Goal: Task Accomplishment & Management: Manage account settings

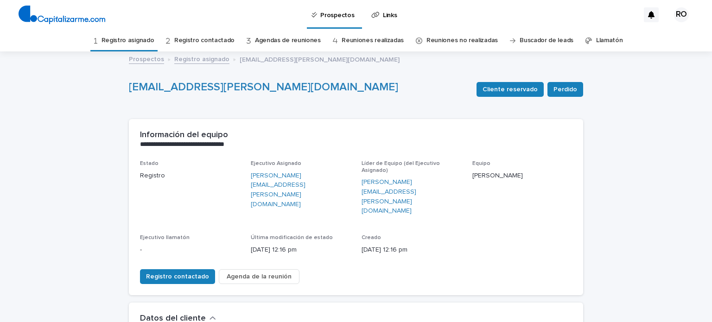
click at [126, 40] on font "Registro asignado" at bounding box center [128, 40] width 53 height 6
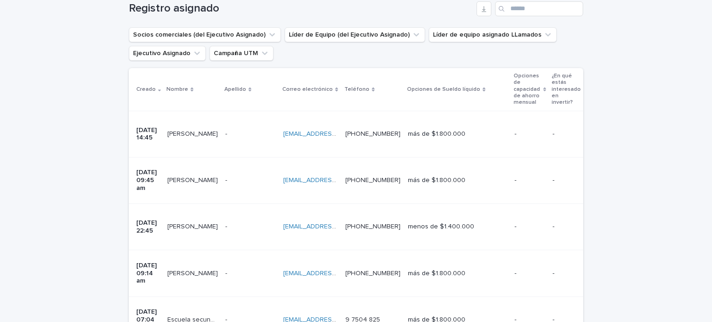
click at [338, 130] on p at bounding box center [310, 134] width 55 height 8
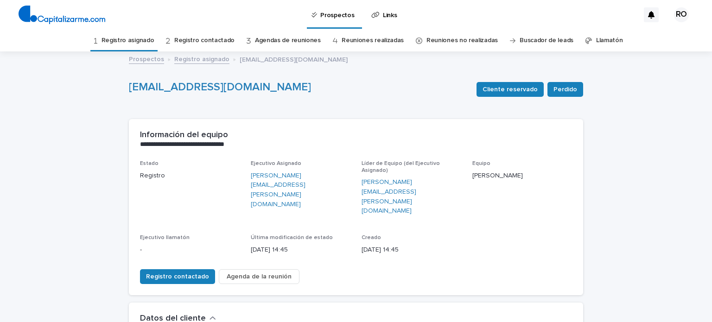
click at [239, 269] on button "Agenda de la reunión" at bounding box center [259, 276] width 81 height 15
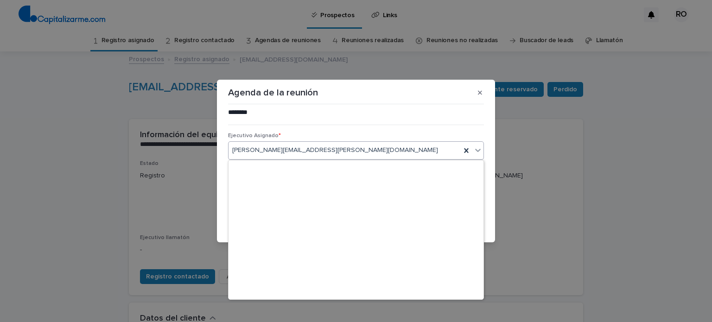
click at [387, 148] on div "[PERSON_NAME][EMAIL_ADDRESS][PERSON_NAME][DOMAIN_NAME]" at bounding box center [345, 150] width 232 height 15
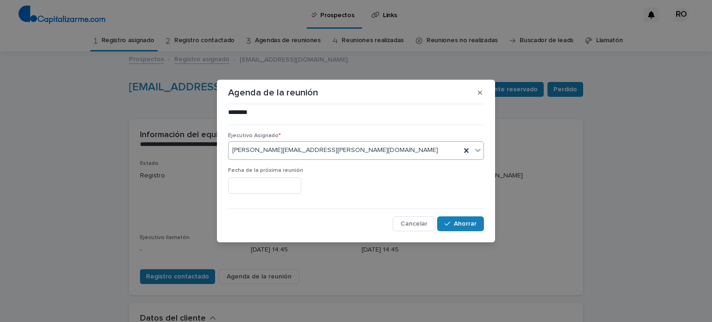
click at [387, 148] on div "[PERSON_NAME][EMAIL_ADDRESS][PERSON_NAME][DOMAIN_NAME]" at bounding box center [345, 150] width 232 height 15
click at [486, 95] on button "button" at bounding box center [480, 92] width 15 height 15
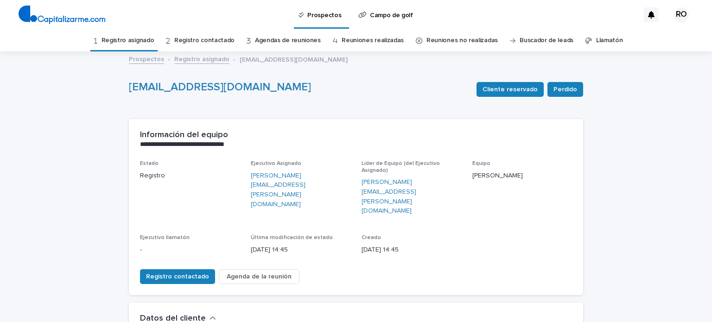
click at [274, 274] on font "Agenda de la reunión" at bounding box center [259, 277] width 65 height 6
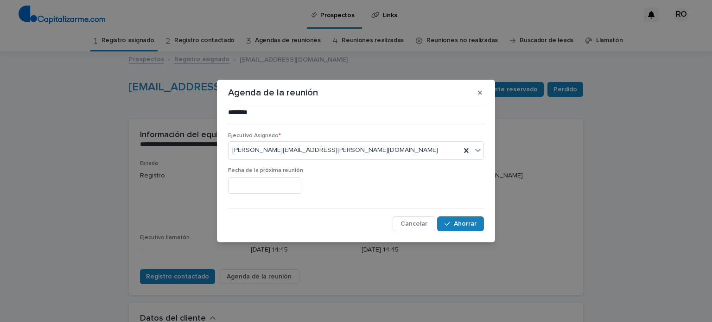
click at [111, 127] on div "Agenda de la reunión ******** ••• Ejecutivo Asignado * [PERSON_NAME][EMAIL_ADDR…" at bounding box center [356, 161] width 712 height 322
click at [485, 93] on button "button" at bounding box center [480, 92] width 15 height 15
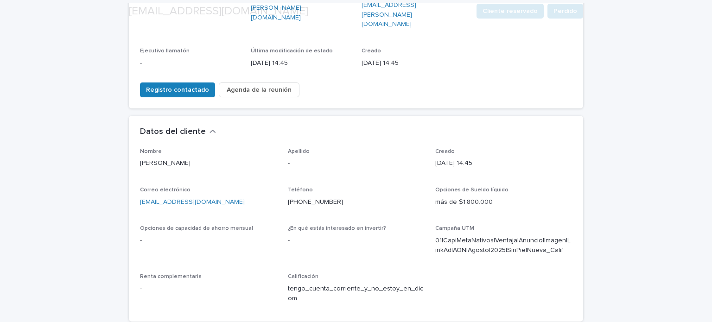
scroll to position [189, 0]
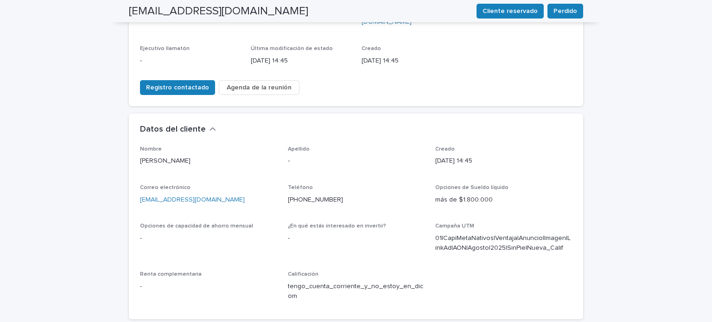
drag, startPoint x: 396, startPoint y: 164, endPoint x: 205, endPoint y: 174, distance: 191.4
click at [205, 195] on p "[EMAIL_ADDRESS][DOMAIN_NAME]" at bounding box center [208, 200] width 137 height 10
drag, startPoint x: 211, startPoint y: 170, endPoint x: 137, endPoint y: 174, distance: 73.9
click at [140, 195] on p "[EMAIL_ADDRESS][DOMAIN_NAME]" at bounding box center [208, 200] width 137 height 10
copy font "[EMAIL_ADDRESS][DOMAIN_NAME]"
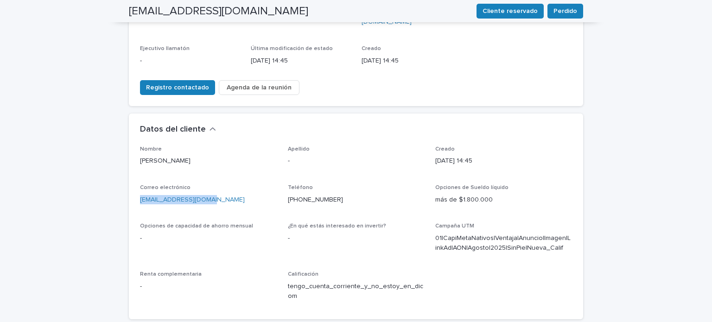
click at [196, 193] on div "[EMAIL_ADDRESS][DOMAIN_NAME]" at bounding box center [208, 199] width 137 height 12
drag, startPoint x: 207, startPoint y: 166, endPoint x: 136, endPoint y: 176, distance: 72.1
click at [136, 176] on div "Nombre [PERSON_NAME] Apellido - Creado [DATE] 14:45 Correo electrónico [EMAIL_A…" at bounding box center [356, 232] width 455 height 173
copy font "[EMAIL_ADDRESS][DOMAIN_NAME]"
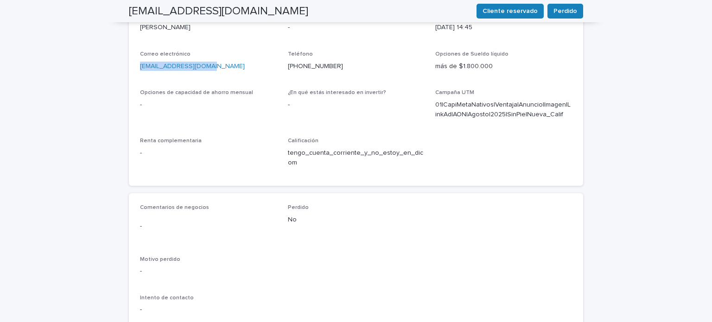
scroll to position [328, 0]
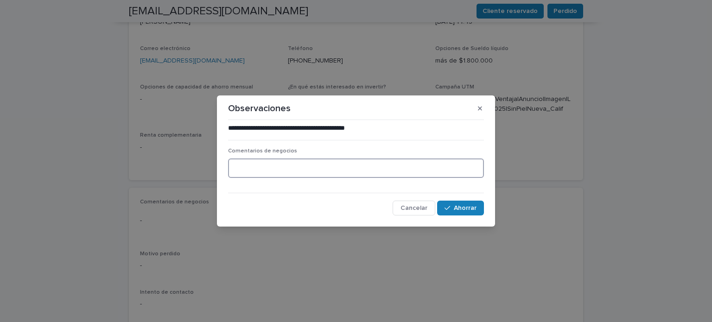
click at [325, 172] on textarea at bounding box center [356, 169] width 256 height 20
type textarea "**********"
click at [453, 206] on div "button" at bounding box center [449, 208] width 9 height 6
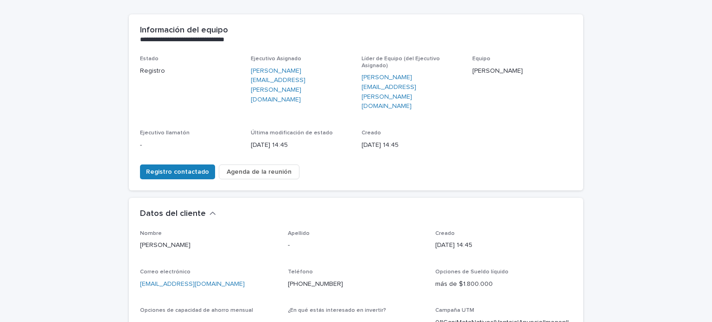
scroll to position [114, 0]
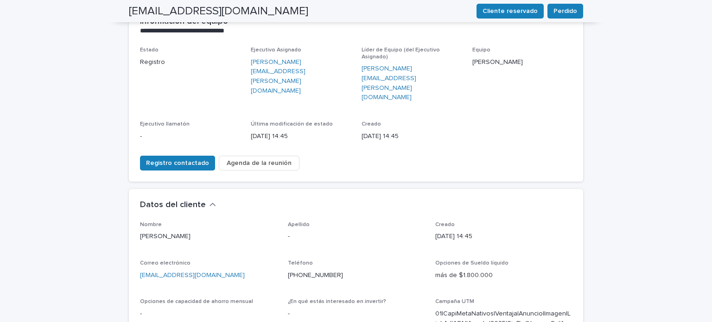
click at [276, 160] on font "Agenda de la reunión" at bounding box center [259, 163] width 65 height 6
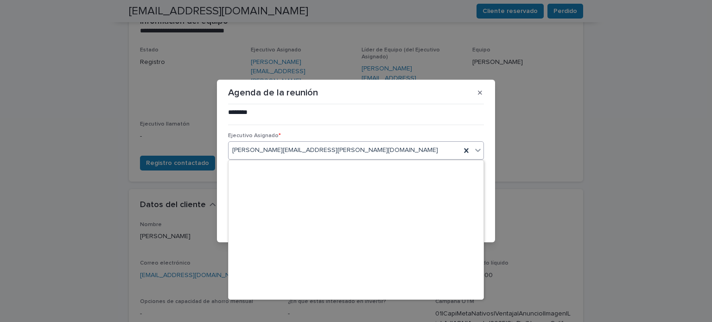
scroll to position [14317, 0]
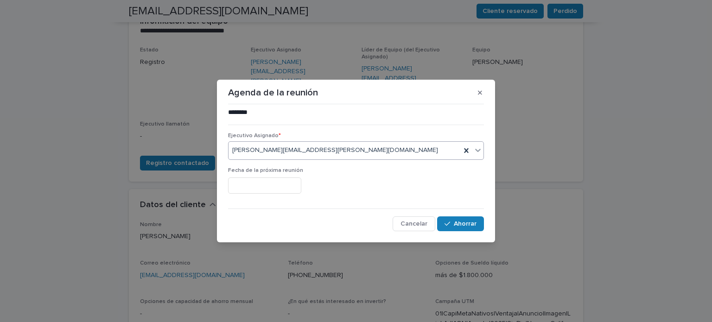
click at [300, 154] on font "[PERSON_NAME][EMAIL_ADDRESS][PERSON_NAME][DOMAIN_NAME]" at bounding box center [335, 150] width 206 height 6
click at [455, 221] on font "Ahorrar" at bounding box center [465, 224] width 23 height 6
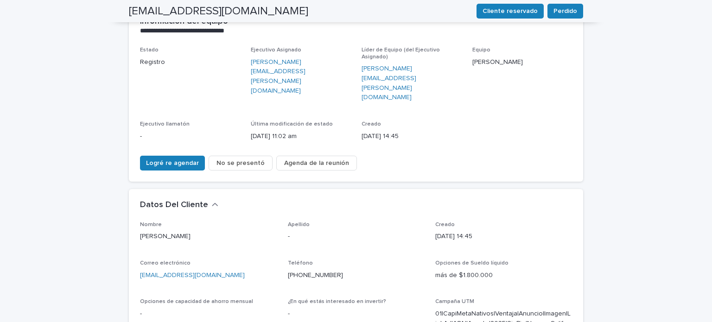
scroll to position [89, 0]
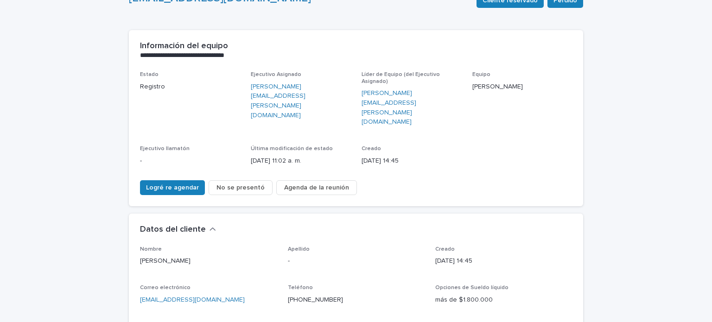
click at [394, 246] on div "Apellido -" at bounding box center [356, 259] width 137 height 27
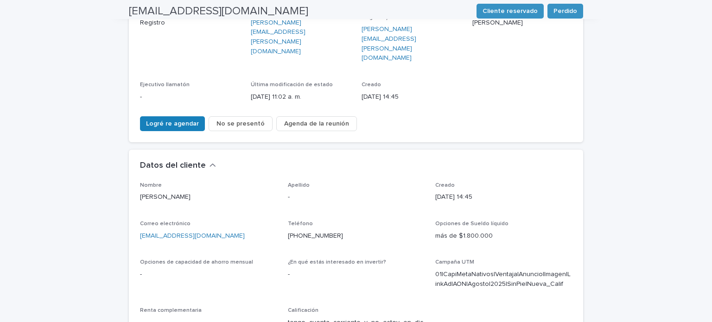
scroll to position [0, 0]
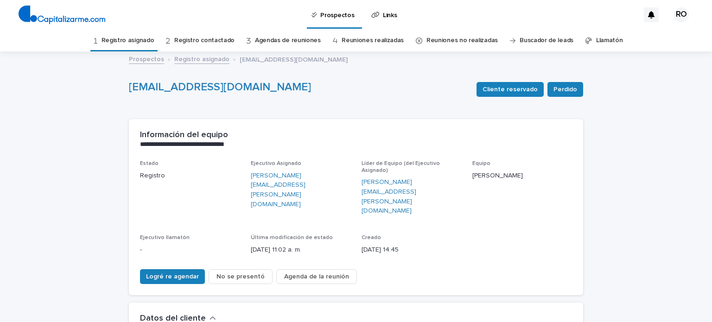
click at [141, 34] on link "Registro asignado" at bounding box center [128, 41] width 53 height 22
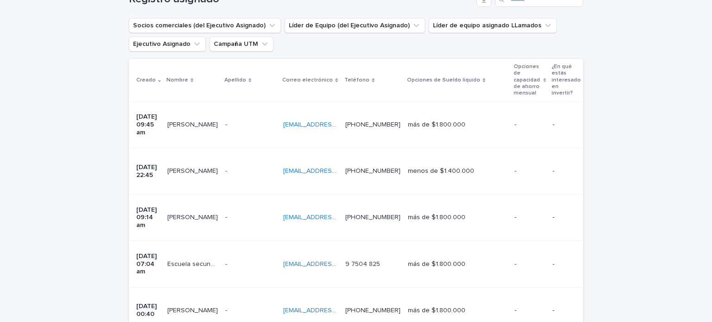
scroll to position [172, 0]
click at [222, 194] on td "- -" at bounding box center [251, 217] width 58 height 46
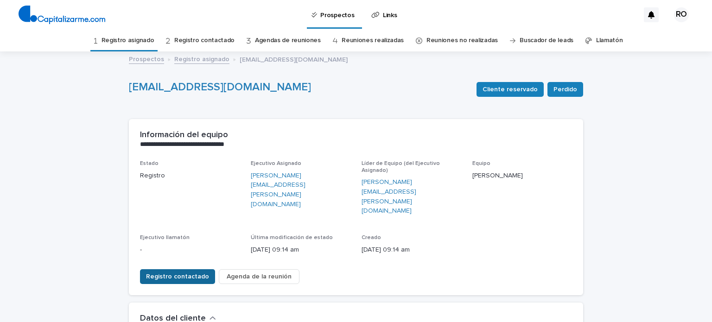
click at [192, 274] on font "Registro contactado" at bounding box center [177, 277] width 63 height 6
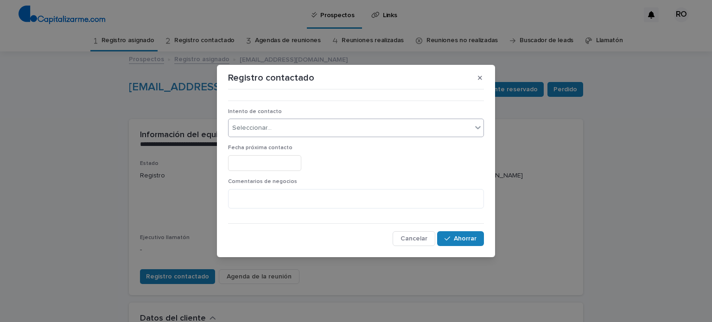
click at [310, 124] on div "Seleccionar..." at bounding box center [350, 128] width 243 height 15
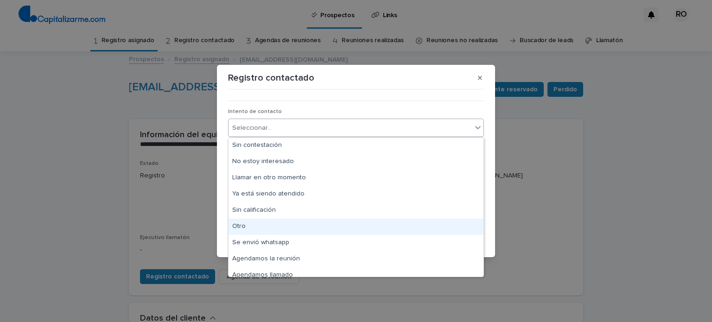
click at [276, 225] on div "Otro" at bounding box center [356, 227] width 255 height 16
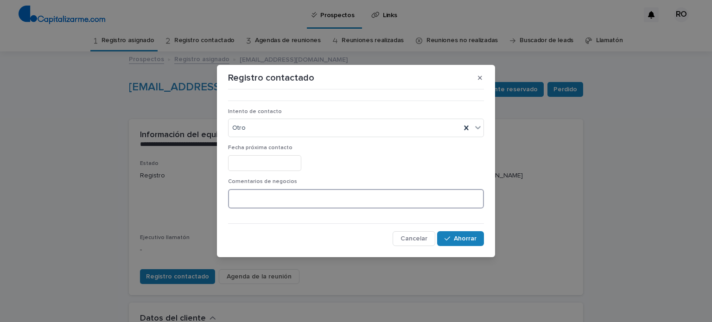
click at [304, 205] on textarea at bounding box center [356, 199] width 256 height 20
click at [304, 205] on textarea "*" at bounding box center [356, 199] width 256 height 20
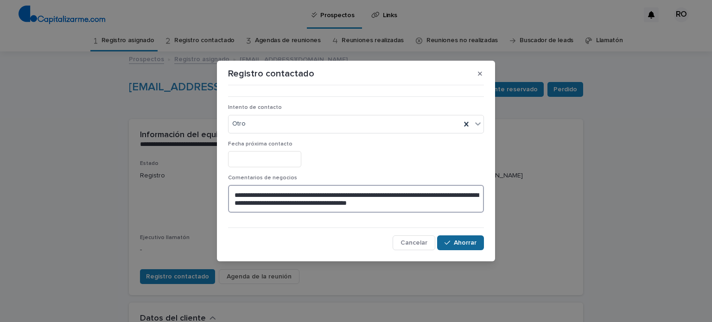
type textarea "**********"
click at [471, 241] on font "Ahorrar" at bounding box center [465, 243] width 23 height 6
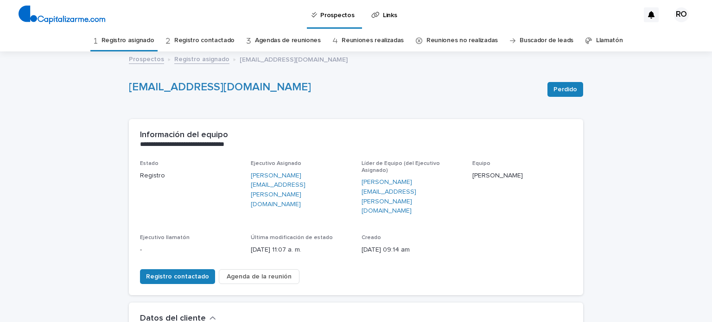
click at [147, 39] on font "Registro asignado" at bounding box center [128, 40] width 53 height 6
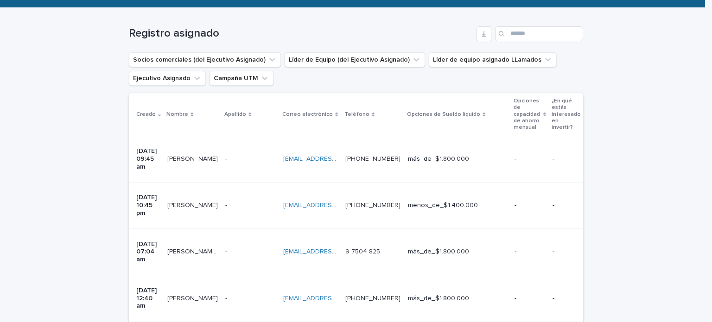
scroll to position [140, 0]
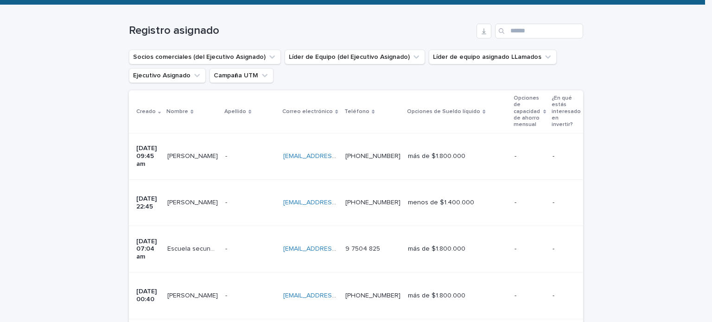
click at [256, 245] on p at bounding box center [250, 249] width 51 height 8
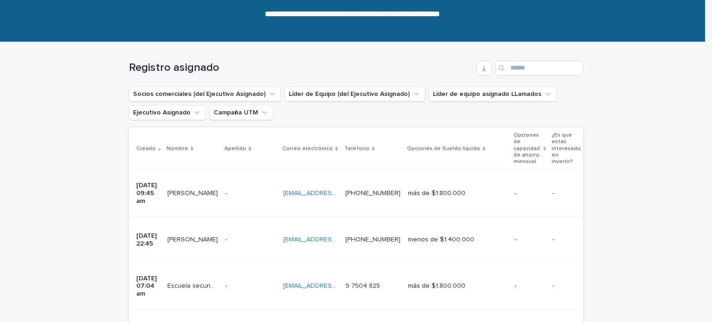
scroll to position [106, 0]
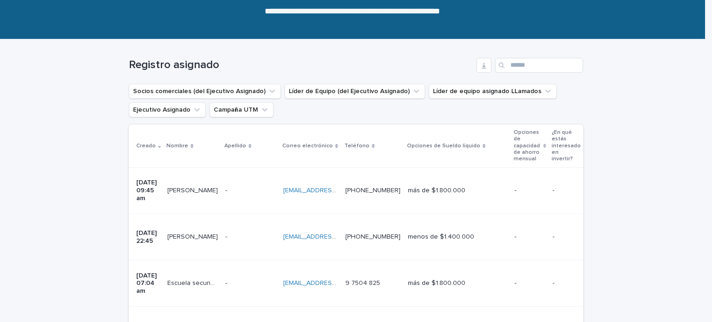
click at [338, 276] on div "[EMAIL_ADDRESS][DOMAIN_NAME] [DOMAIN_NAME][EMAIL_ADDRESS][DOMAIN_NAME]" at bounding box center [310, 283] width 55 height 15
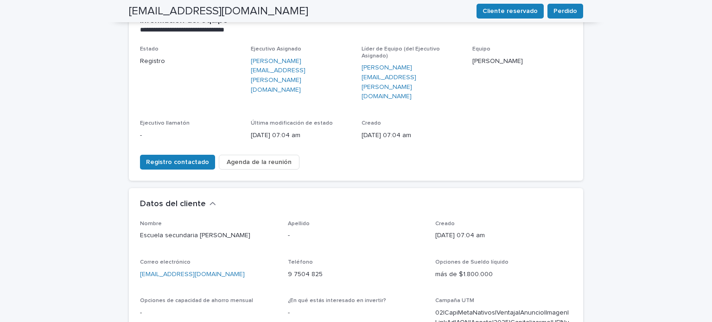
scroll to position [115, 0]
drag, startPoint x: 202, startPoint y: 244, endPoint x: 136, endPoint y: 243, distance: 66.3
click at [136, 243] on div "Nombre Escuela secundaria [PERSON_NAME] - Creado [DATE] 07:04 am Correo electró…" at bounding box center [356, 311] width 455 height 183
copy font "[EMAIL_ADDRESS][DOMAIN_NAME]"
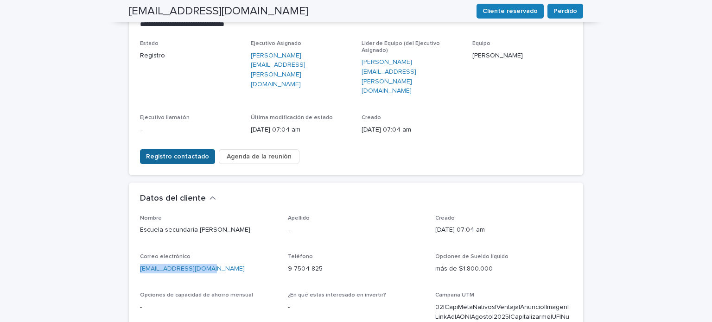
scroll to position [119, 0]
click at [183, 154] on font "Registro contactado" at bounding box center [177, 157] width 63 height 6
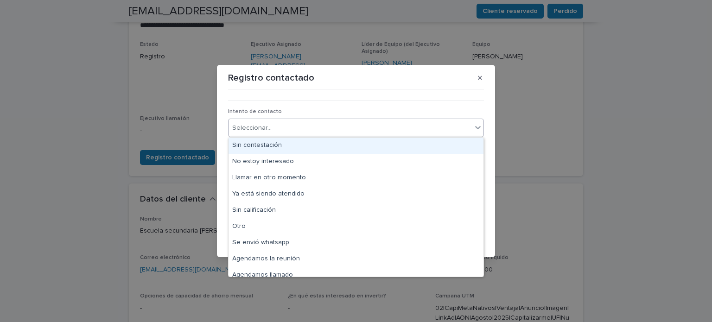
click at [299, 135] on div "Seleccionar..." at bounding box center [350, 128] width 243 height 15
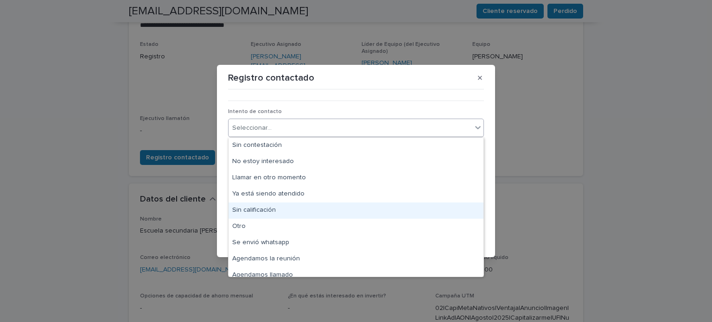
scroll to position [7, 0]
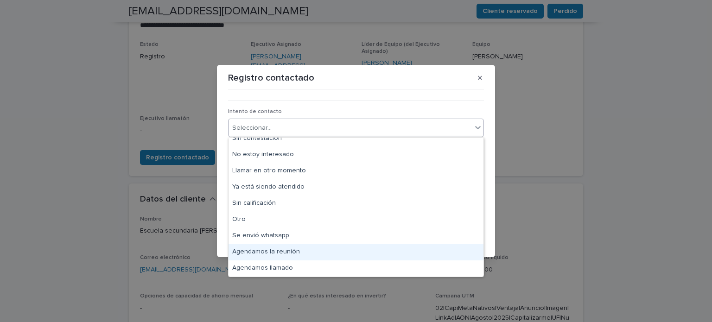
click at [294, 251] on font "Agendamos la reunión" at bounding box center [266, 252] width 68 height 6
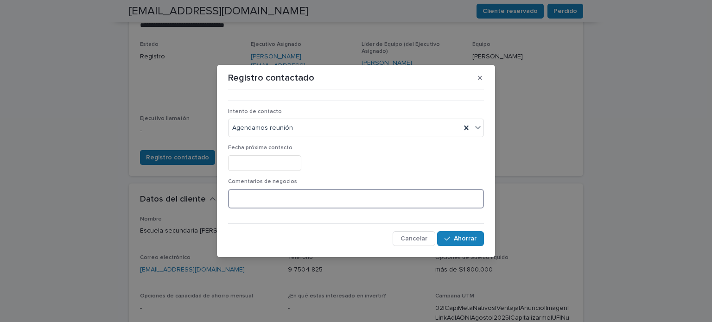
click at [292, 203] on textarea at bounding box center [356, 199] width 256 height 20
type textarea "**********"
click at [457, 241] on font "Ahorrar" at bounding box center [465, 239] width 23 height 6
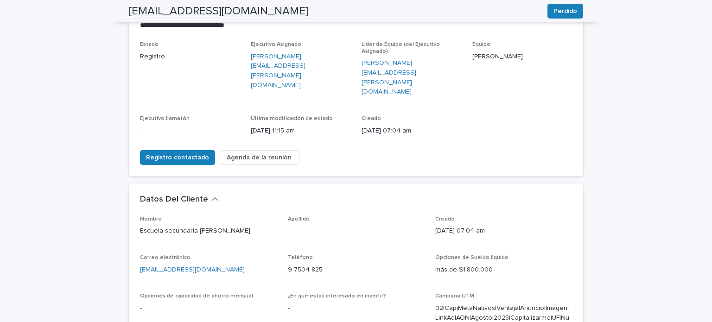
scroll to position [113, 0]
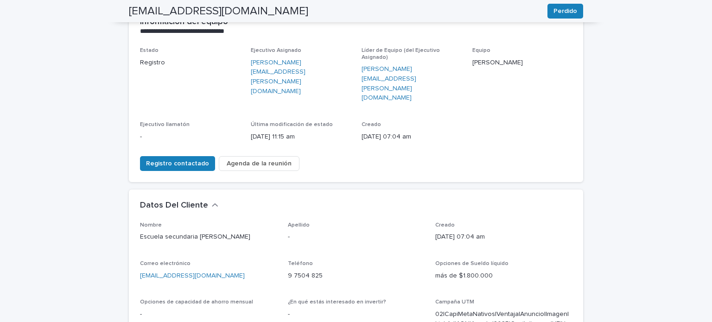
drag, startPoint x: 457, startPoint y: 241, endPoint x: 440, endPoint y: 241, distance: 17.2
click at [440, 269] on div "más de $1.800.000" at bounding box center [503, 275] width 137 height 12
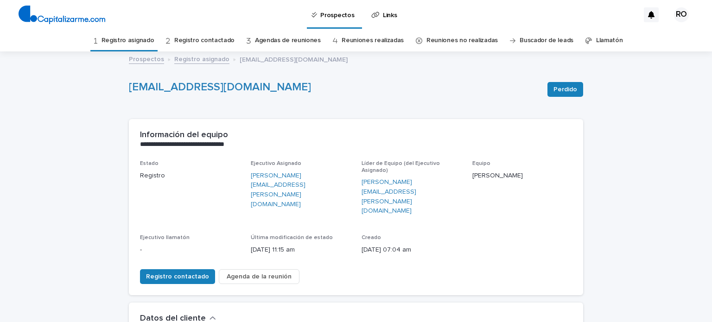
click at [141, 34] on link "Registro asignado" at bounding box center [128, 41] width 53 height 22
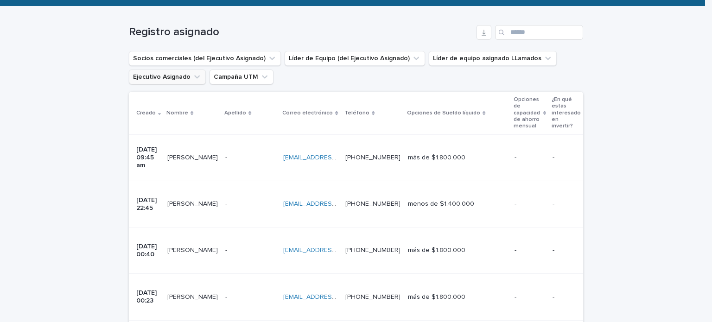
scroll to position [143, 0]
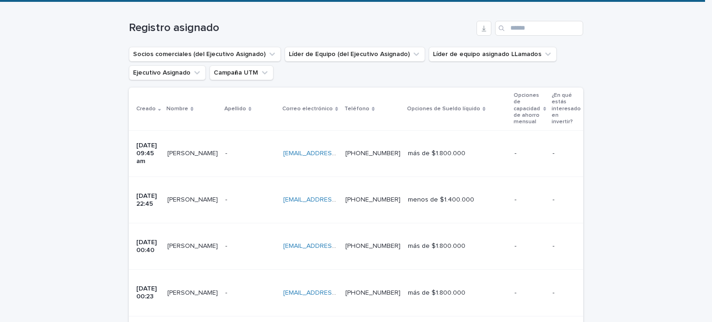
click at [208, 243] on font "[PERSON_NAME]" at bounding box center [192, 246] width 51 height 6
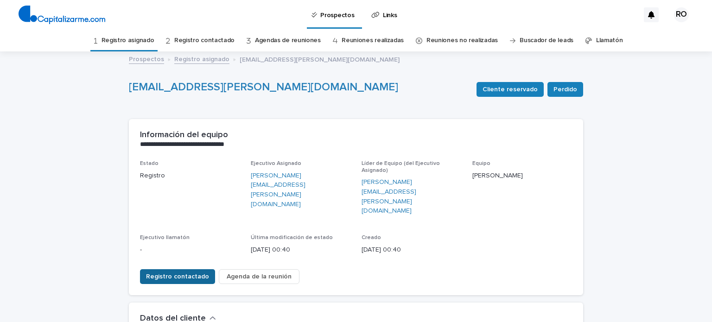
click at [186, 274] on font "Registro contactado" at bounding box center [177, 277] width 63 height 6
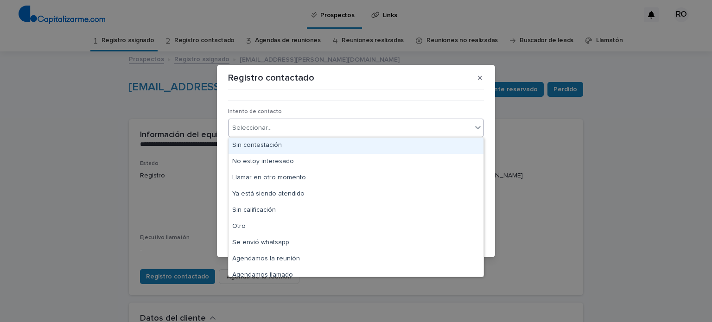
click at [325, 128] on div "Seleccionar..." at bounding box center [350, 128] width 243 height 15
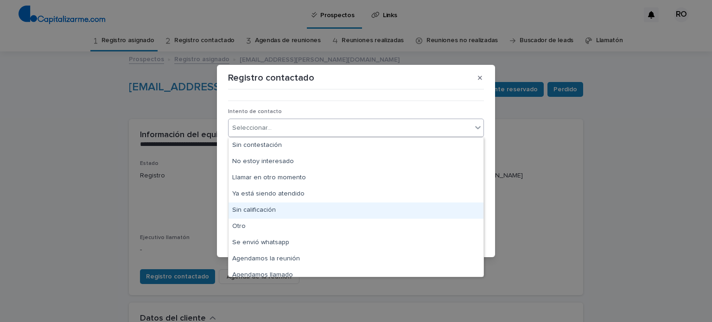
click at [311, 204] on div "Sin calificación" at bounding box center [356, 211] width 255 height 16
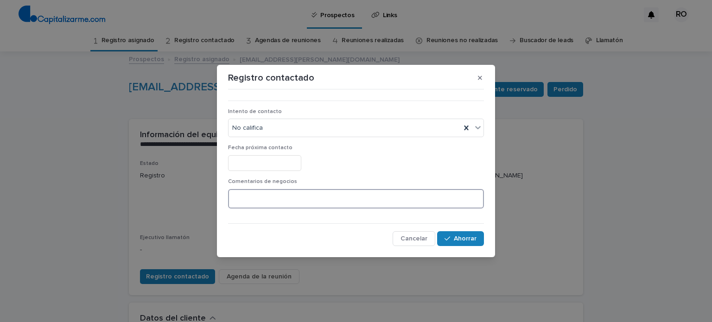
click at [308, 207] on textarea at bounding box center [356, 199] width 256 height 20
type textarea "*"
type textarea "**********"
drag, startPoint x: 489, startPoint y: 231, endPoint x: 464, endPoint y: 238, distance: 26.3
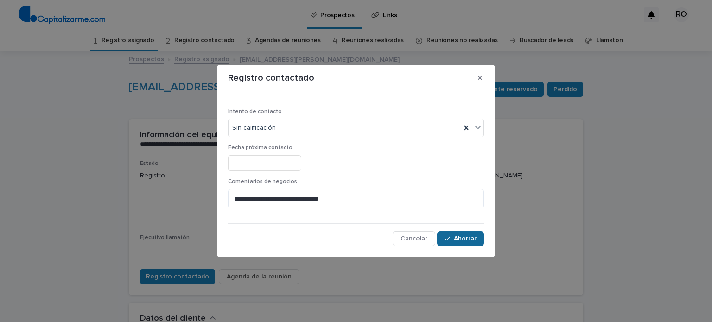
click at [464, 238] on section "**********" at bounding box center [356, 161] width 278 height 193
click at [464, 238] on font "Ahorrar" at bounding box center [465, 239] width 23 height 6
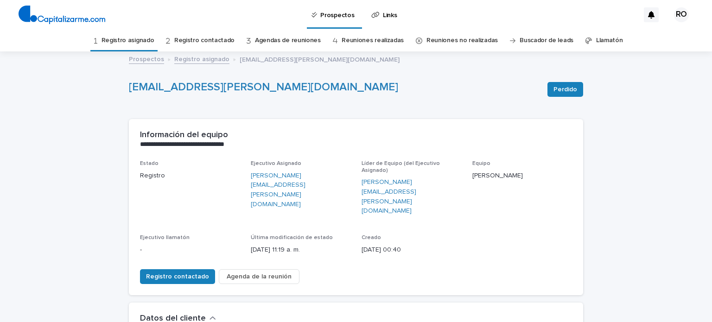
click at [132, 45] on link "Registro asignado" at bounding box center [128, 41] width 53 height 22
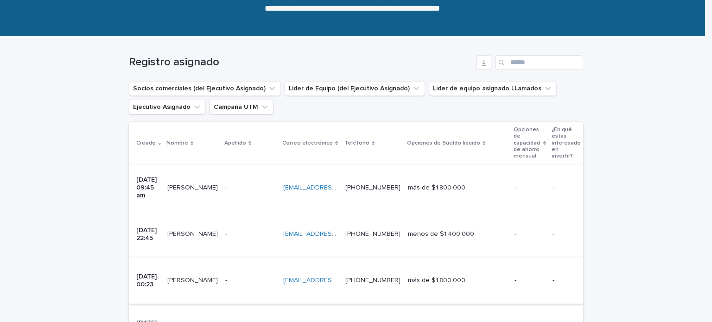
scroll to position [109, 0]
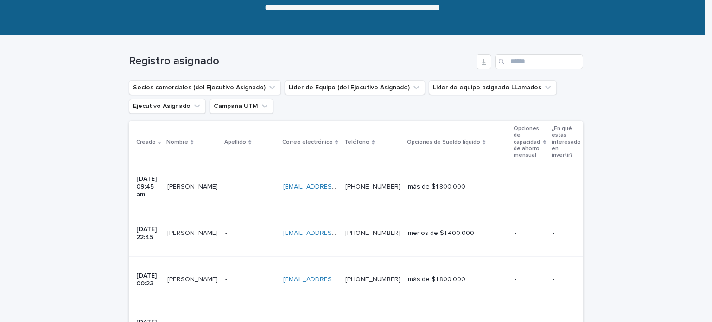
click at [243, 272] on div "- -" at bounding box center [250, 279] width 51 height 15
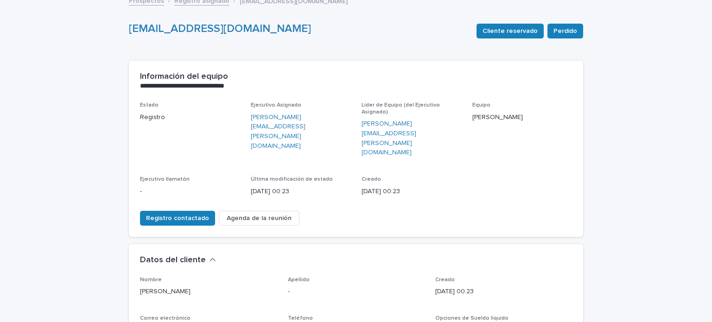
scroll to position [56, 0]
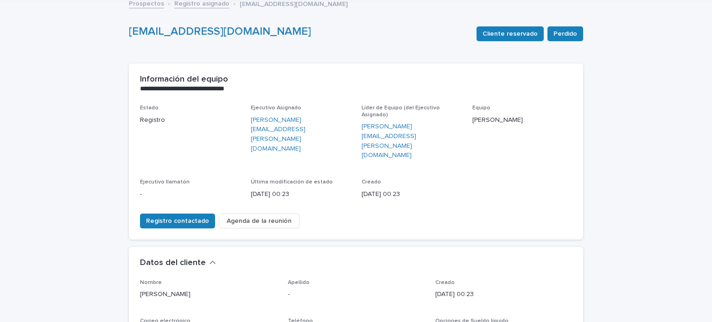
click at [289, 206] on div "Registro contactado Agenda de la reunión" at bounding box center [356, 219] width 432 height 26
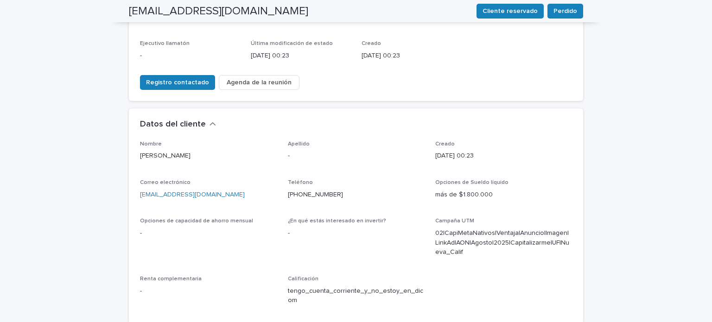
scroll to position [192, 0]
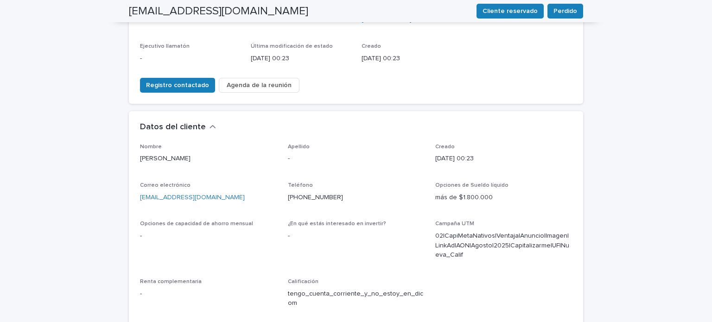
click at [350, 221] on p "¿En qué estás interesado en invertir?" at bounding box center [356, 224] width 137 height 6
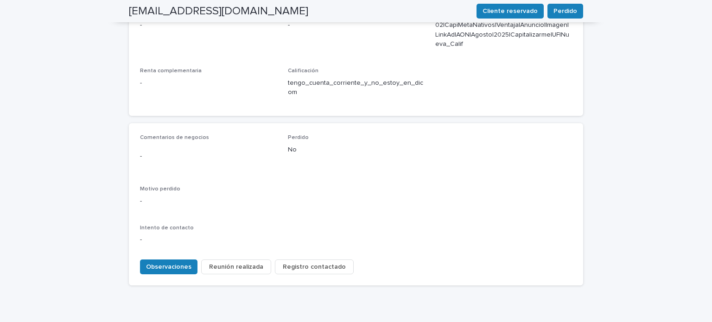
scroll to position [405, 0]
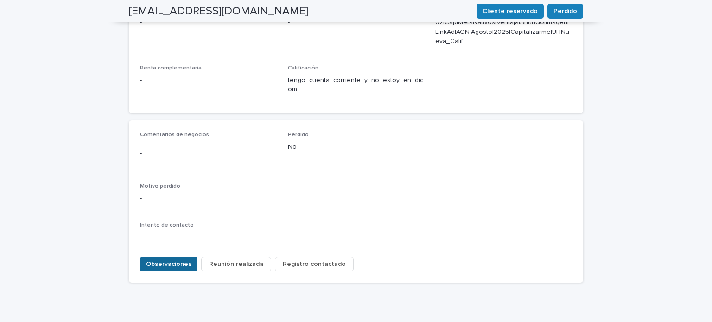
click at [160, 257] on button "Observaciones" at bounding box center [169, 264] width 58 height 15
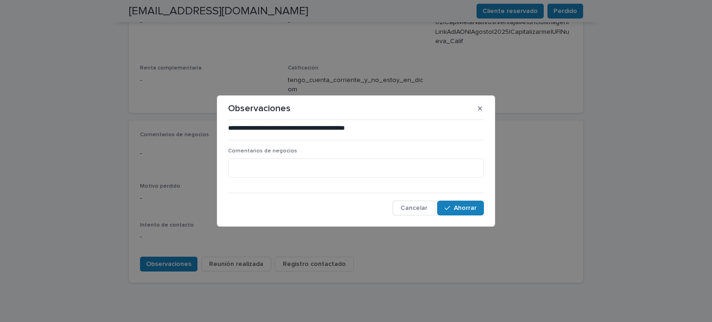
click at [282, 178] on div "Comentarios de negocios" at bounding box center [356, 167] width 256 height 38
click at [295, 173] on textarea at bounding box center [356, 169] width 256 height 20
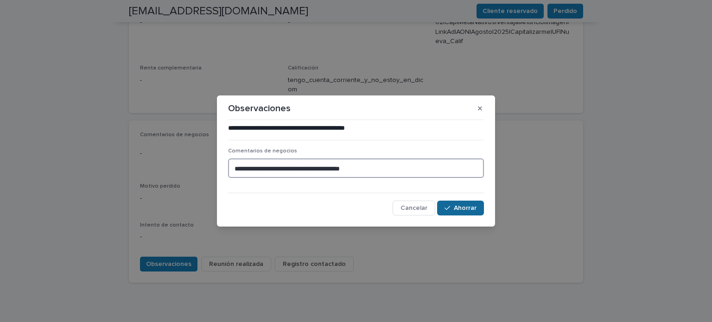
type textarea "**********"
click at [462, 206] on font "Ahorrar" at bounding box center [465, 208] width 23 height 6
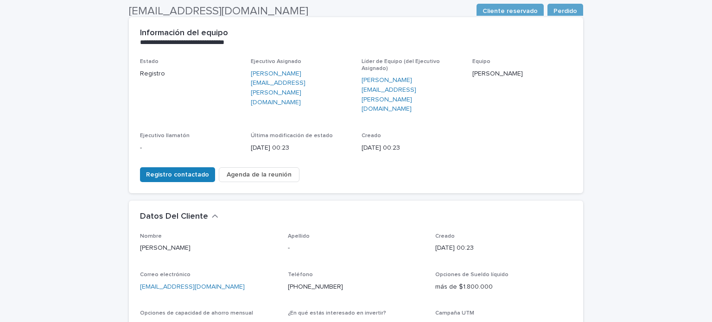
scroll to position [101, 0]
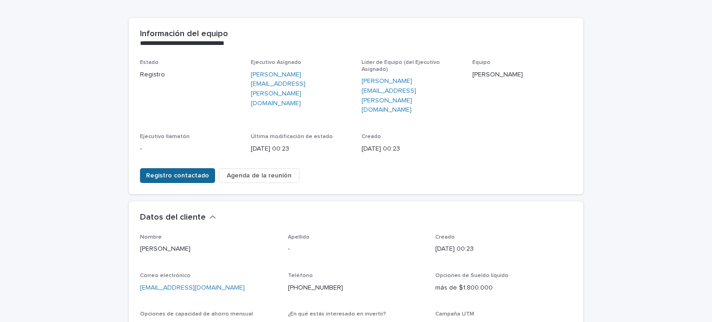
click at [168, 173] on font "Registro contactado" at bounding box center [177, 176] width 63 height 6
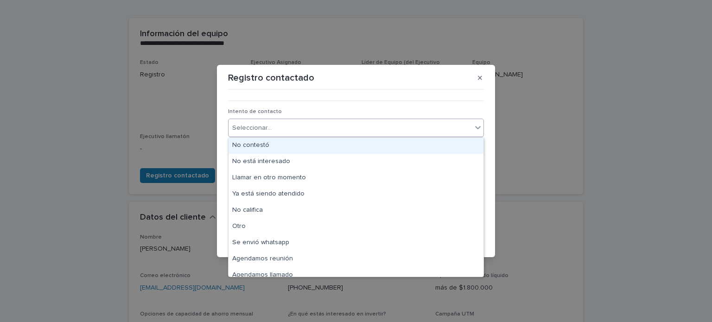
click at [301, 131] on div "Seleccionar..." at bounding box center [350, 128] width 243 height 15
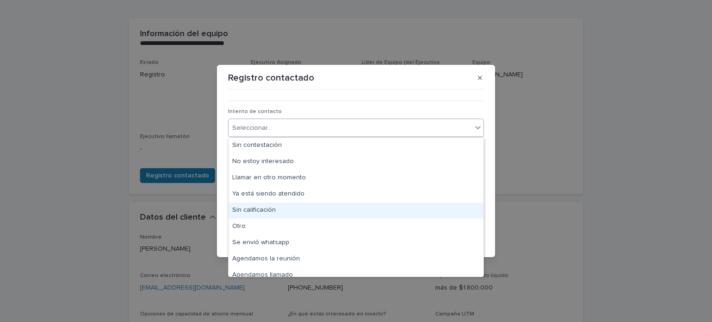
click at [295, 213] on div "Sin calificación" at bounding box center [356, 211] width 255 height 16
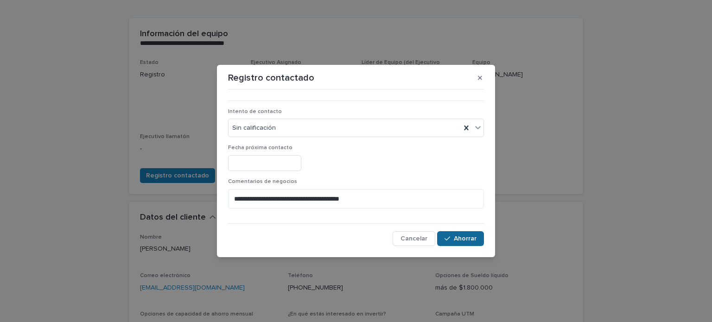
click at [474, 242] on font "Ahorrar" at bounding box center [465, 239] width 23 height 6
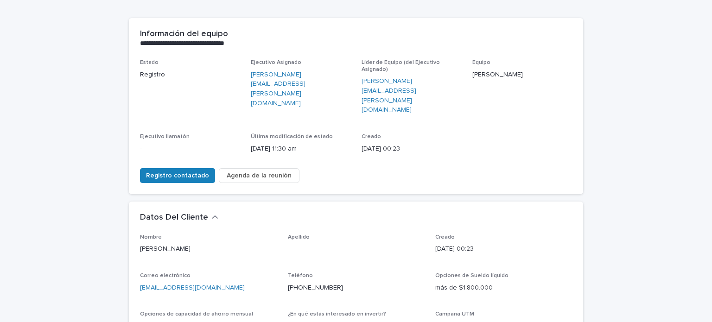
scroll to position [0, 0]
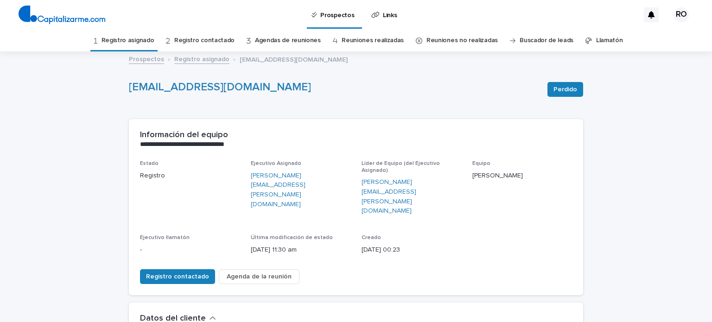
click at [135, 33] on link "Registro asignado" at bounding box center [128, 41] width 53 height 22
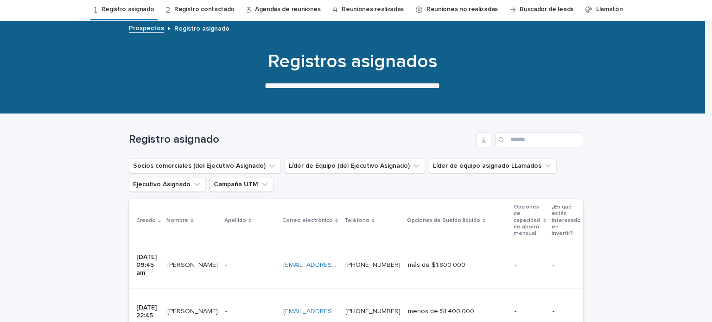
scroll to position [13, 0]
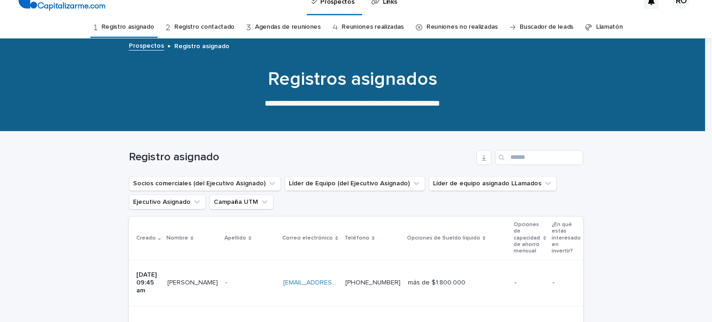
click at [223, 29] on font "Registro contactado" at bounding box center [204, 27] width 60 height 6
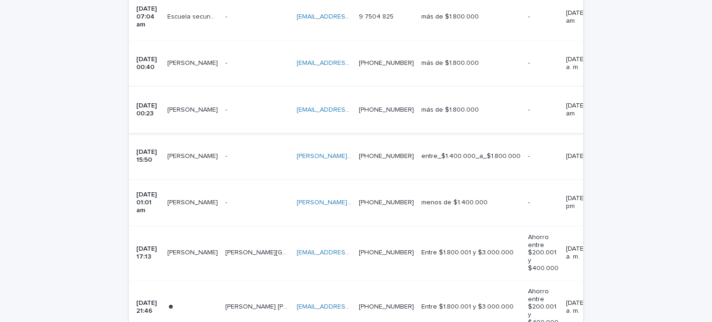
scroll to position [311, 0]
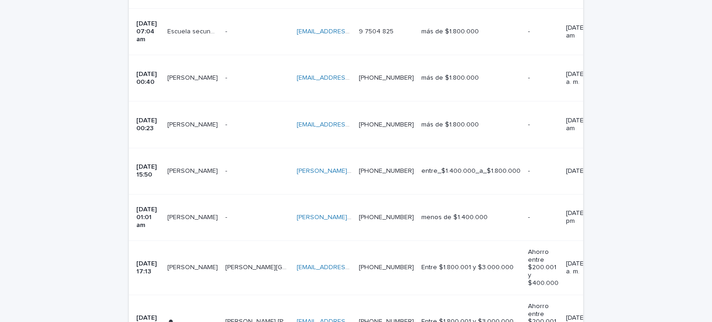
click at [238, 117] on div "- -" at bounding box center [257, 124] width 64 height 15
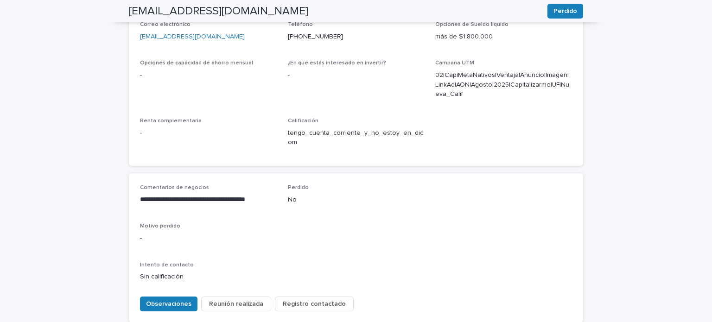
scroll to position [353, 0]
click at [168, 301] on font "Observaciones" at bounding box center [168, 304] width 45 height 6
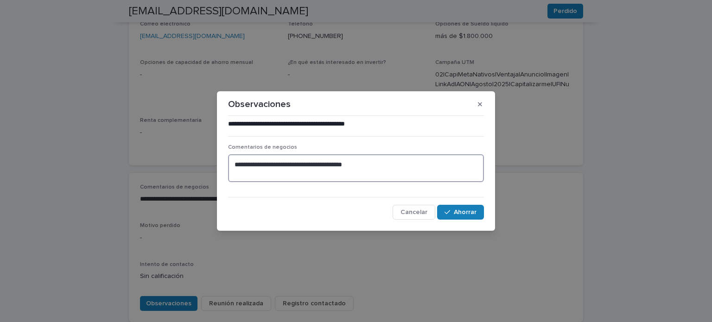
click at [406, 171] on textarea "**********" at bounding box center [356, 168] width 256 height 28
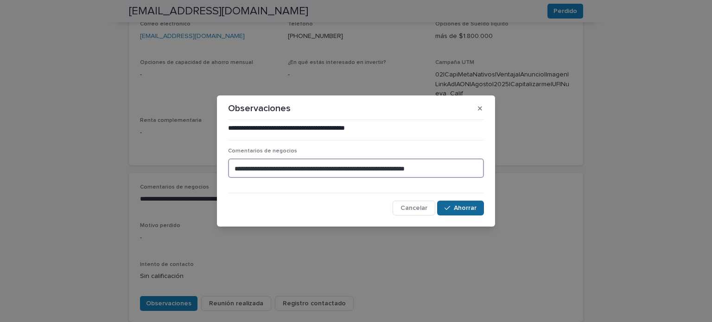
type textarea "**********"
click at [453, 209] on div "button" at bounding box center [449, 208] width 9 height 6
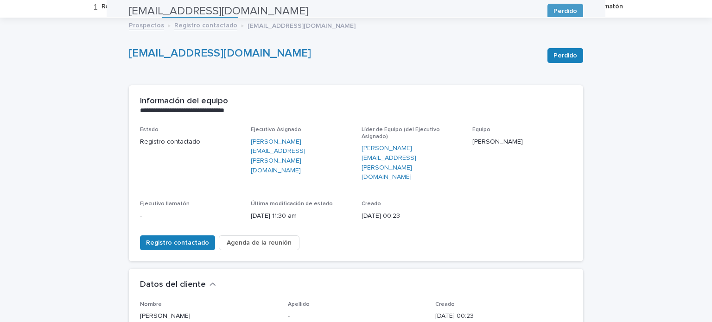
scroll to position [0, 0]
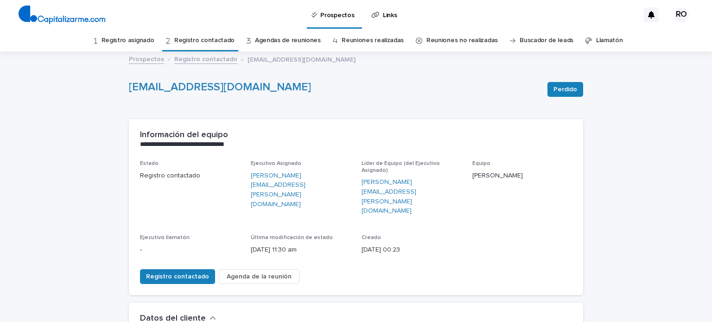
click at [149, 45] on link "Registro asignado" at bounding box center [128, 41] width 53 height 22
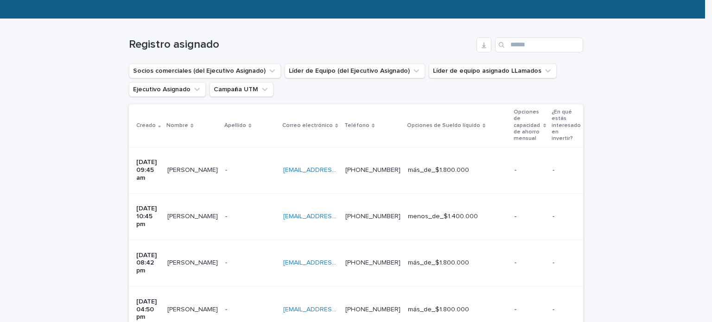
scroll to position [179, 0]
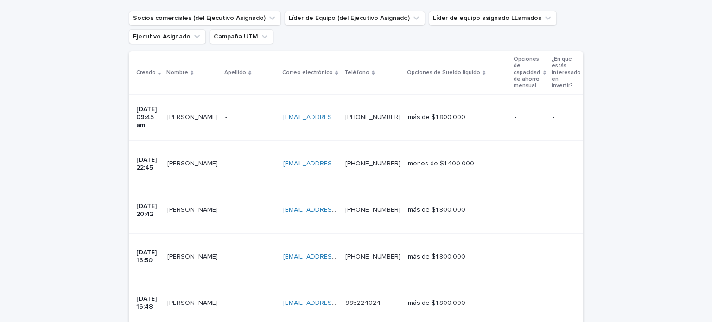
click at [40, 194] on div "Cargando... Ahorro… Cargando... Ahorro… Registro asignado Socios comerciales (d…" at bounding box center [356, 325] width 712 height 718
click at [494, 206] on p "más de $1.800.000" at bounding box center [457, 210] width 99 height 8
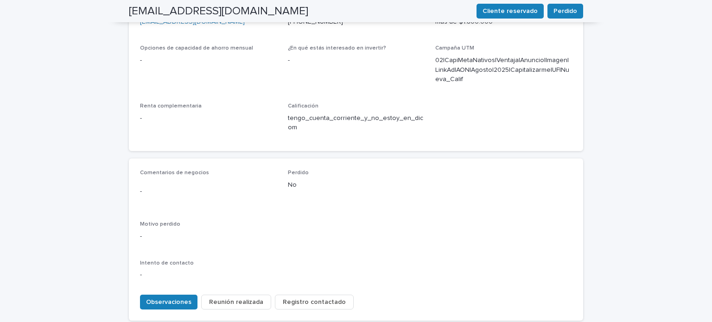
scroll to position [380, 0]
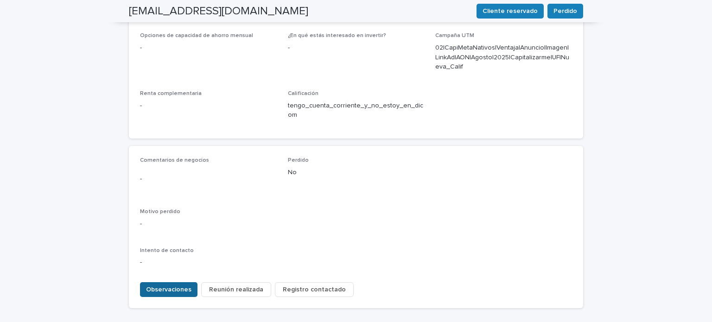
click at [173, 287] on font "Observaciones" at bounding box center [168, 290] width 45 height 6
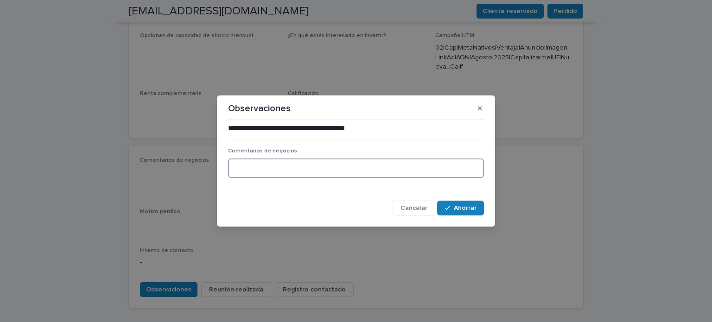
click at [301, 168] on textarea at bounding box center [356, 169] width 256 height 20
type textarea "*"
click at [480, 103] on button "button" at bounding box center [480, 108] width 15 height 15
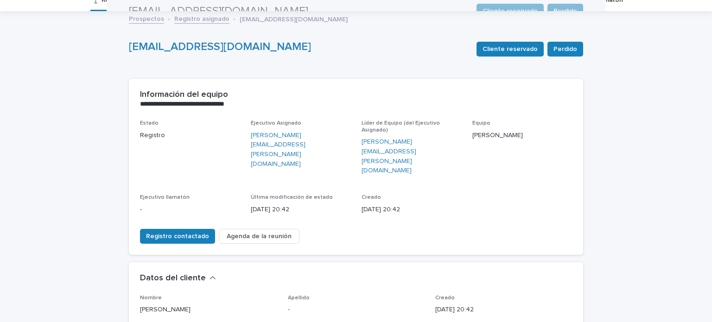
scroll to position [37, 0]
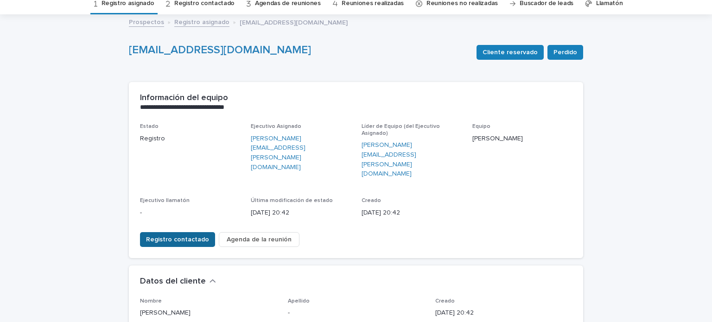
click at [187, 235] on span "Registro contactado" at bounding box center [177, 239] width 63 height 9
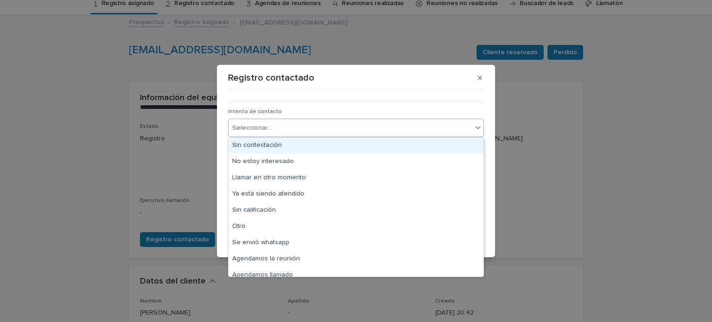
click at [275, 120] on div "Seleccionar..." at bounding box center [356, 128] width 256 height 19
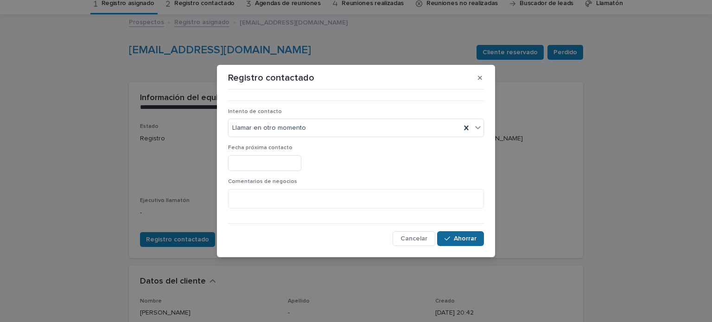
click at [471, 239] on font "Ahorrar" at bounding box center [465, 239] width 23 height 6
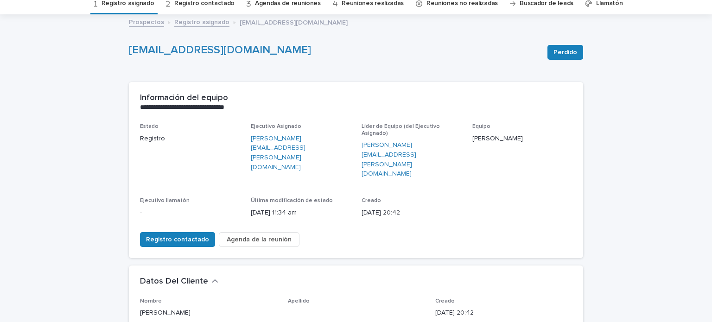
scroll to position [0, 0]
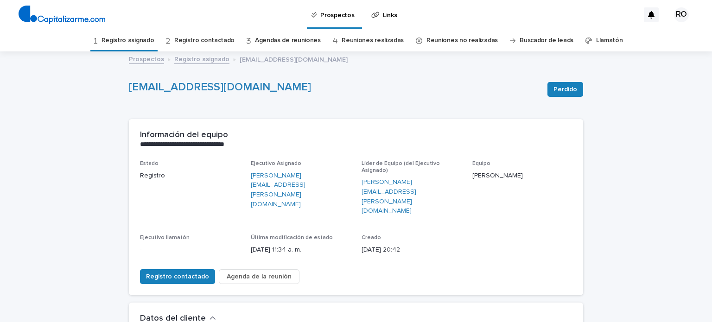
click at [152, 43] on font "Registro asignado" at bounding box center [128, 40] width 53 height 6
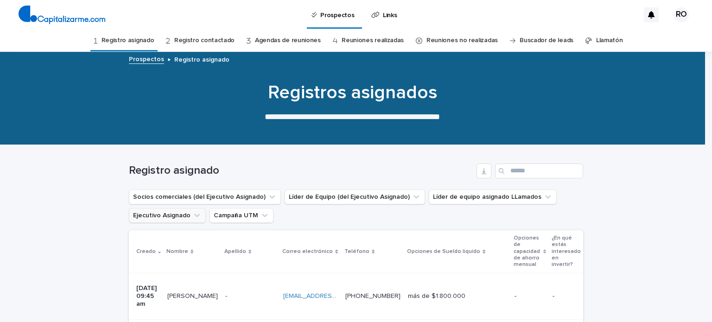
scroll to position [134, 0]
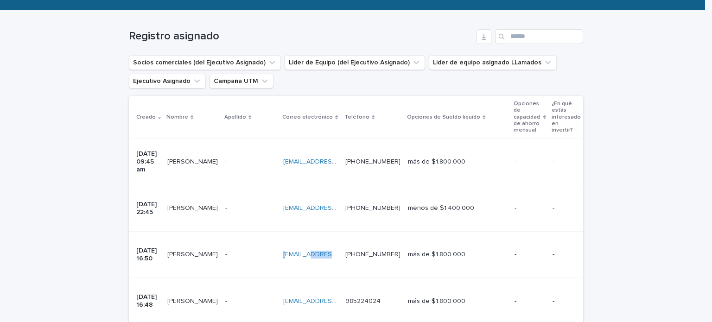
drag, startPoint x: 346, startPoint y: 218, endPoint x: 293, endPoint y: 217, distance: 52.4
click at [293, 251] on div "[EMAIL_ADDRESS][DOMAIN_NAME] [EMAIL_ADDRESS][DOMAIN_NAME]" at bounding box center [310, 255] width 55 height 8
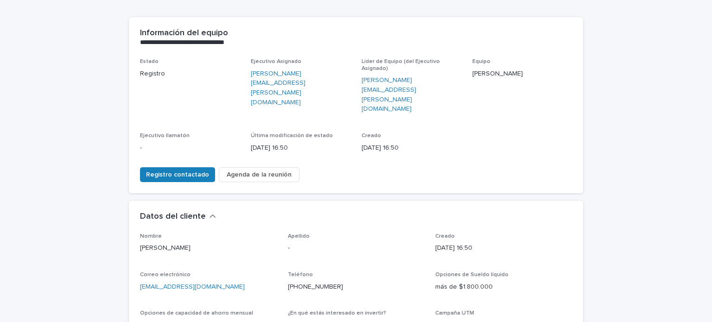
scroll to position [108, 0]
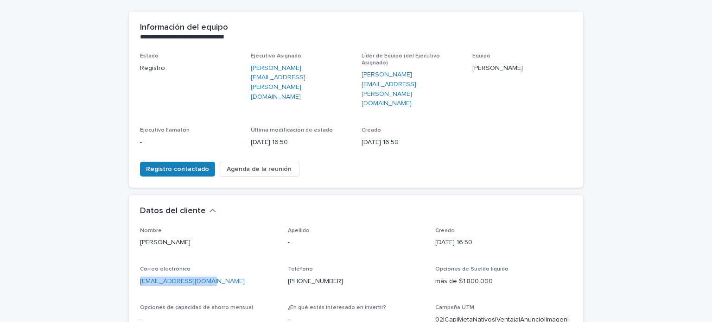
drag, startPoint x: 206, startPoint y: 250, endPoint x: 135, endPoint y: 259, distance: 72.0
click at [135, 259] on div "Nombre [PERSON_NAME] Apellido - Creado [DATE] 16:50 Correo electrónico [EMAIL_A…" at bounding box center [356, 319] width 455 height 183
copy font "[EMAIL_ADDRESS][DOMAIN_NAME]"
drag, startPoint x: 336, startPoint y: 249, endPoint x: 283, endPoint y: 253, distance: 53.5
click at [283, 253] on div "Nombre [PERSON_NAME] Apellido - Creado [DATE] 16:50 Correo electrónico [EMAIL_A…" at bounding box center [356, 314] width 432 height 172
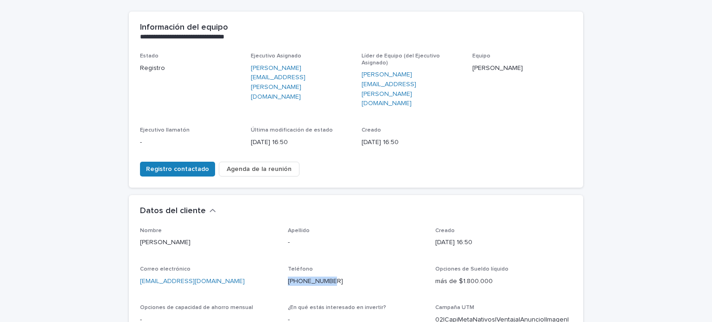
copy font "[PHONE_NUMBER]"
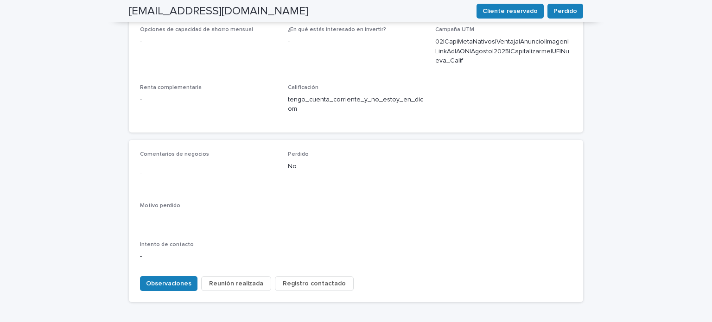
scroll to position [403, 0]
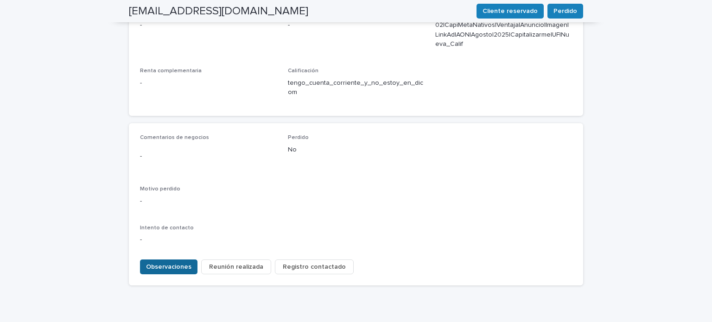
click at [178, 260] on button "Observaciones" at bounding box center [169, 267] width 58 height 15
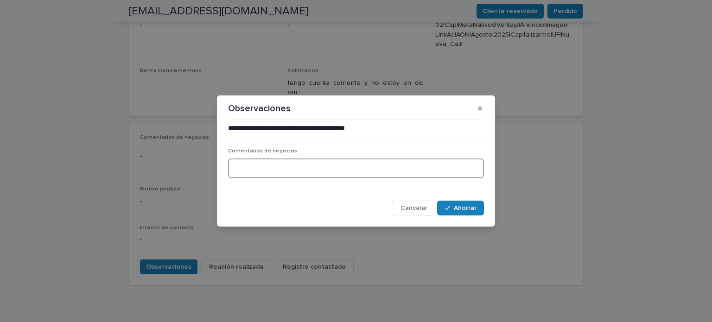
click at [303, 174] on textarea at bounding box center [356, 169] width 256 height 20
type textarea "**********"
click at [477, 204] on button "Ahorrar" at bounding box center [460, 208] width 47 height 15
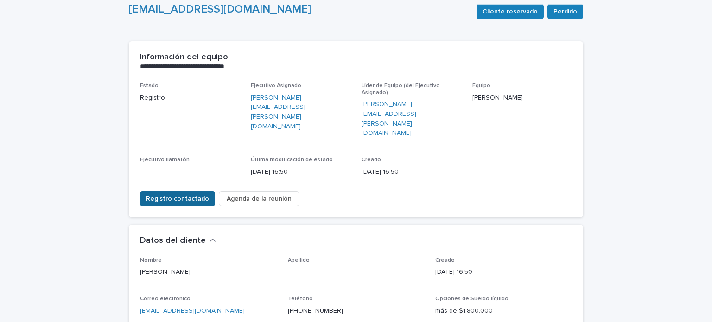
scroll to position [46, 0]
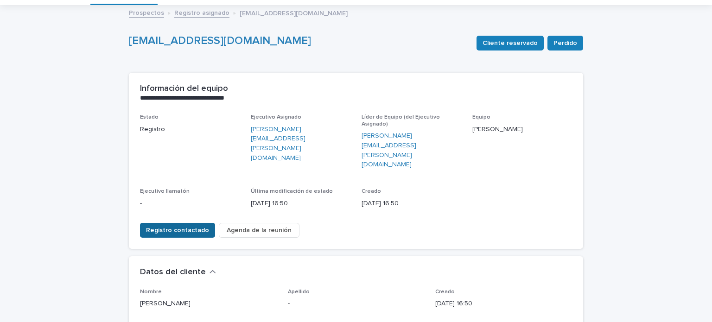
click at [190, 223] on button "Registro contactado" at bounding box center [177, 230] width 75 height 15
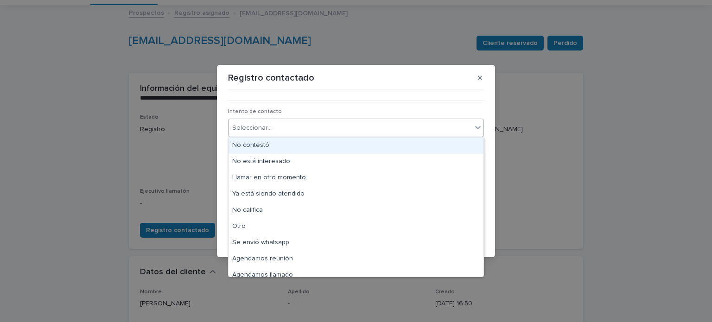
click at [315, 135] on div "Seleccionar..." at bounding box center [350, 128] width 243 height 15
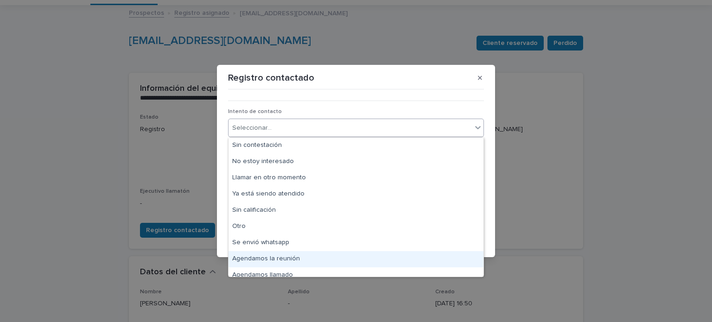
click at [293, 257] on font "Agendamos la reunión" at bounding box center [266, 259] width 68 height 6
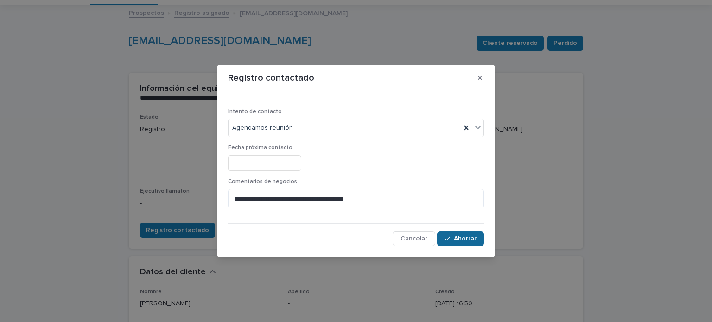
click at [466, 239] on font "Ahorrar" at bounding box center [465, 239] width 23 height 6
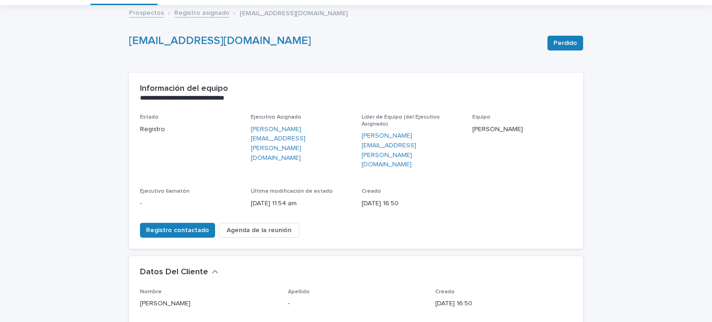
scroll to position [0, 0]
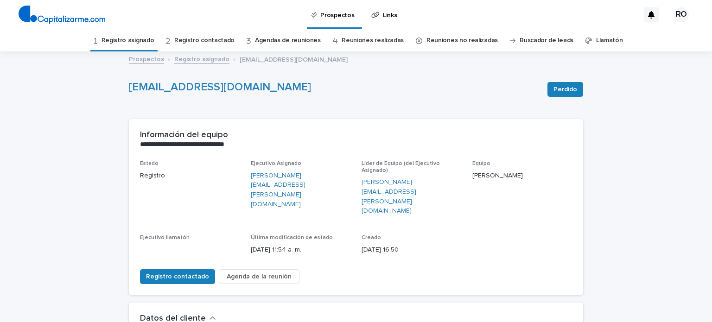
click at [139, 40] on font "Registro asignado" at bounding box center [128, 40] width 53 height 6
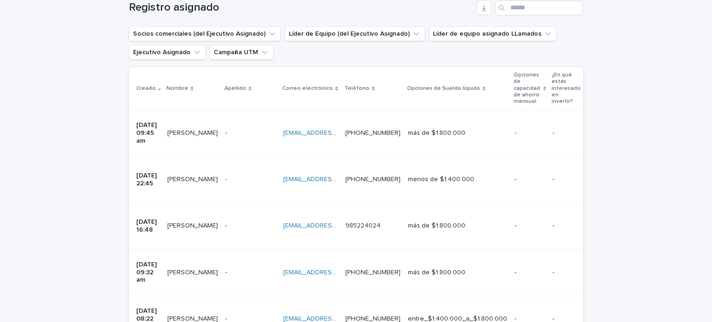
scroll to position [163, 0]
click at [511, 204] on td "más de $1.800.000" at bounding box center [457, 227] width 107 height 46
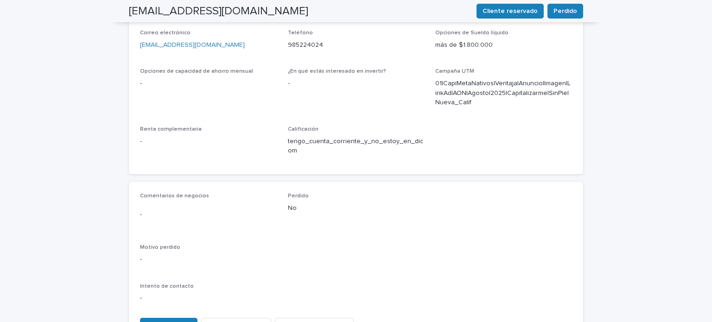
scroll to position [350, 0]
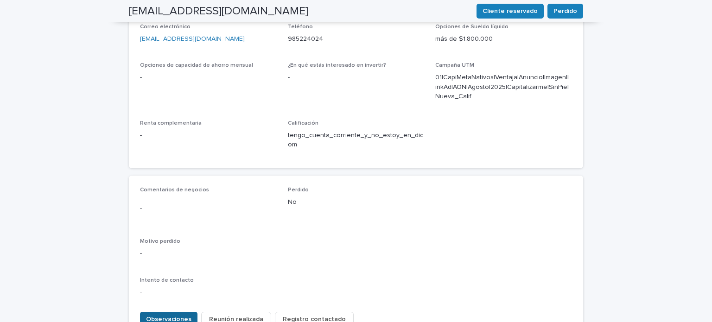
click at [179, 316] on font "Observaciones" at bounding box center [168, 319] width 45 height 6
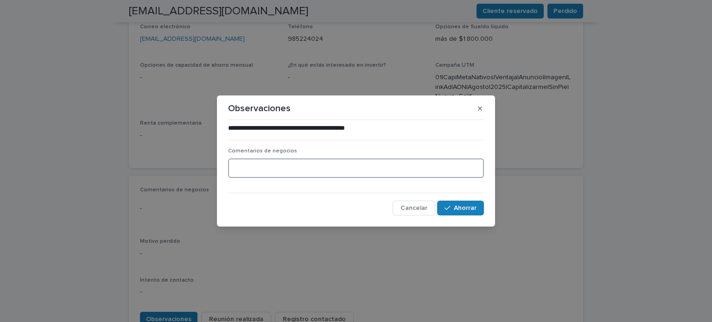
click at [355, 171] on textarea at bounding box center [356, 169] width 256 height 20
type textarea "**********"
click at [470, 204] on button "Ahorrar" at bounding box center [460, 208] width 47 height 15
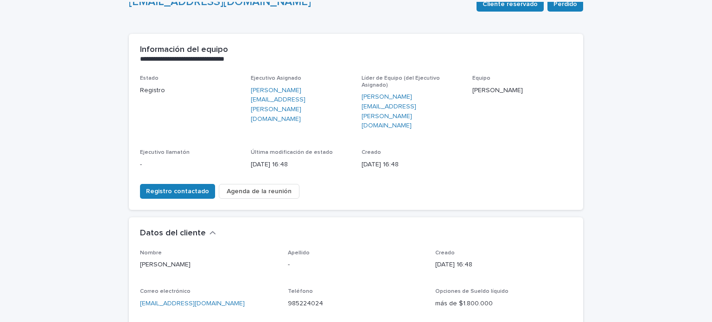
scroll to position [79, 0]
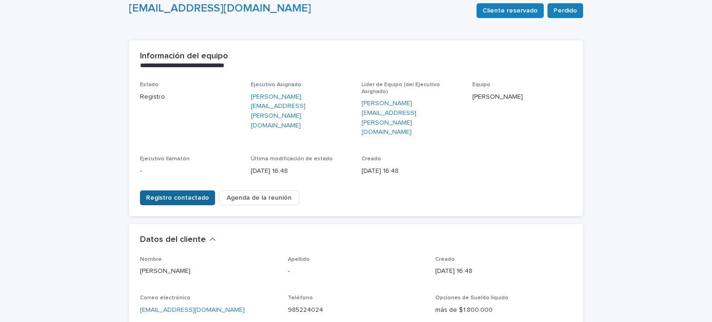
click at [196, 195] on font "Registro contactado" at bounding box center [177, 198] width 63 height 6
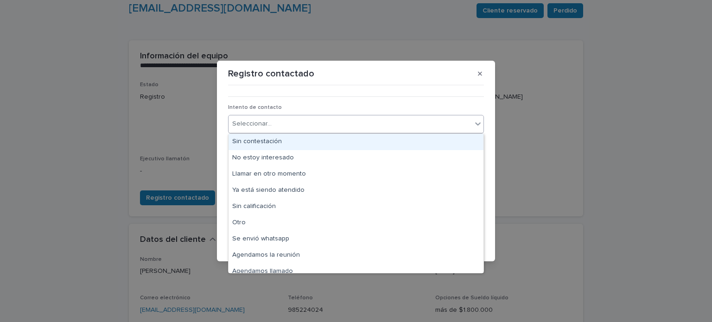
click at [312, 128] on div "Seleccionar..." at bounding box center [350, 123] width 243 height 15
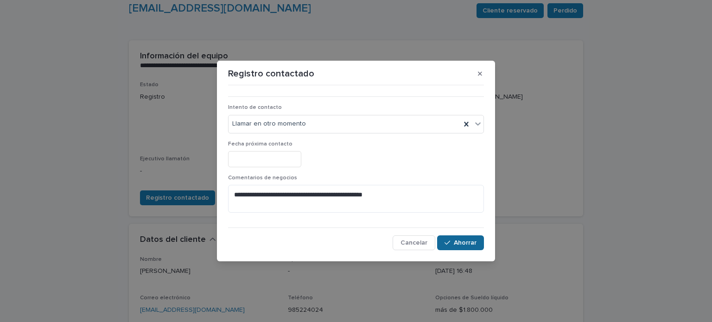
click at [469, 241] on font "Ahorrar" at bounding box center [465, 243] width 23 height 6
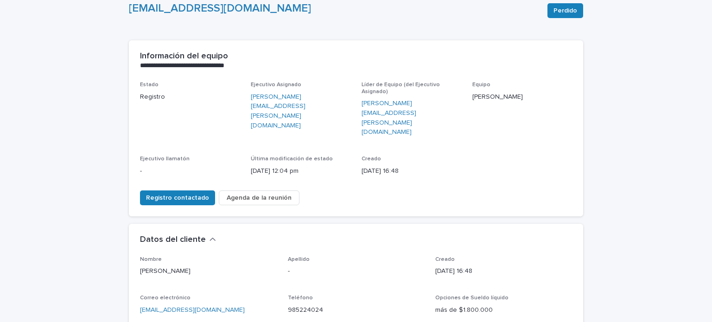
scroll to position [0, 0]
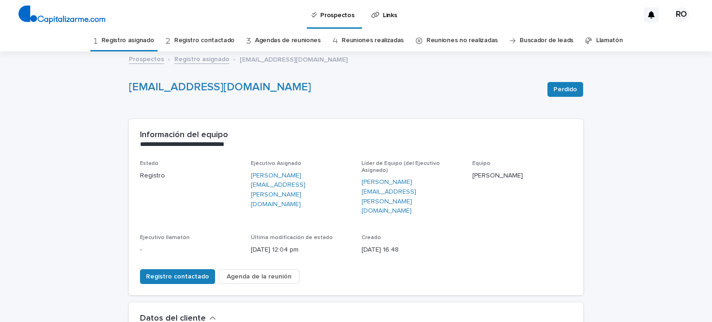
click at [148, 42] on font "Registro asignado" at bounding box center [128, 40] width 53 height 6
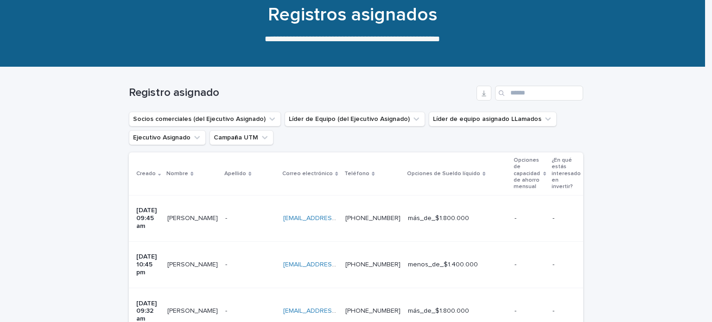
scroll to position [109, 0]
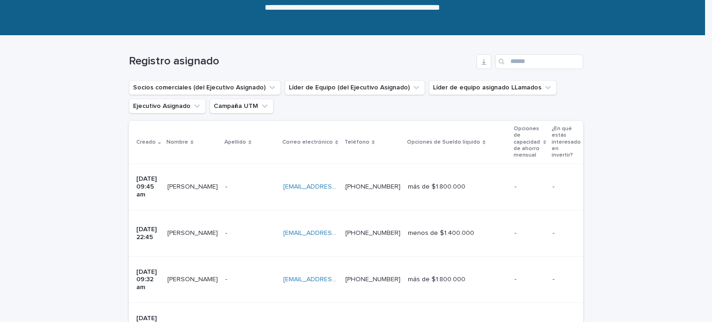
click at [230, 276] on p at bounding box center [250, 280] width 51 height 8
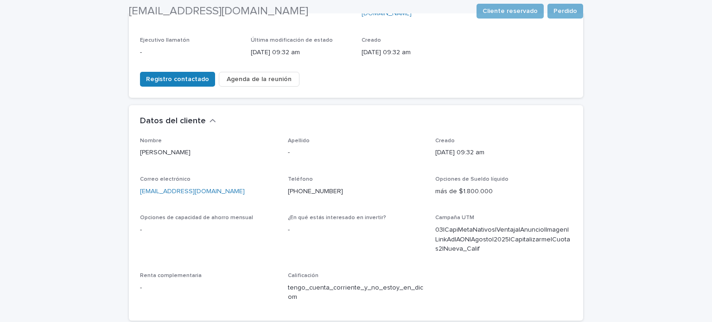
scroll to position [199, 0]
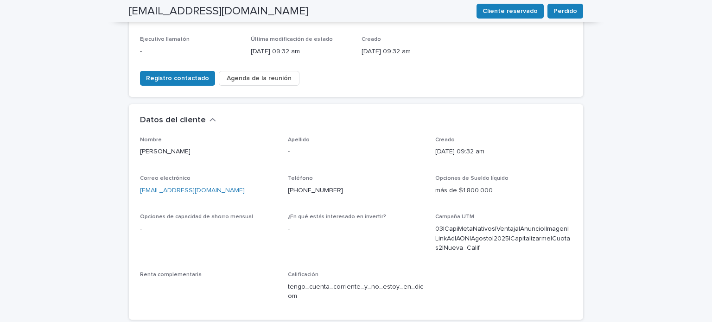
click at [260, 281] on div "-" at bounding box center [208, 287] width 137 height 12
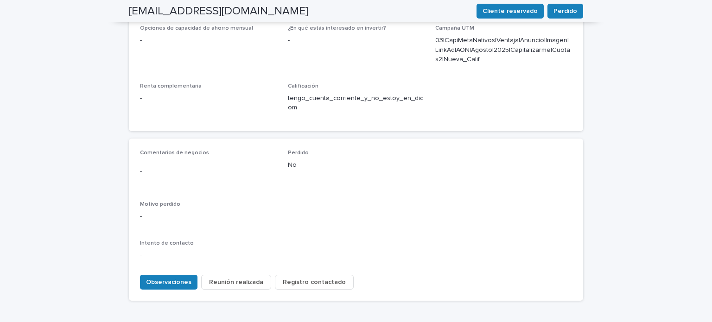
scroll to position [417, 0]
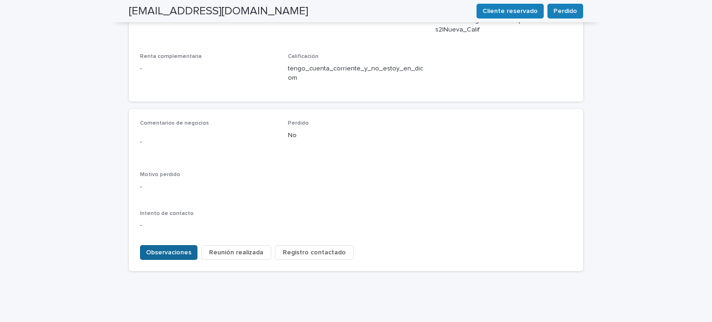
click at [178, 248] on span "Observaciones" at bounding box center [168, 252] width 45 height 9
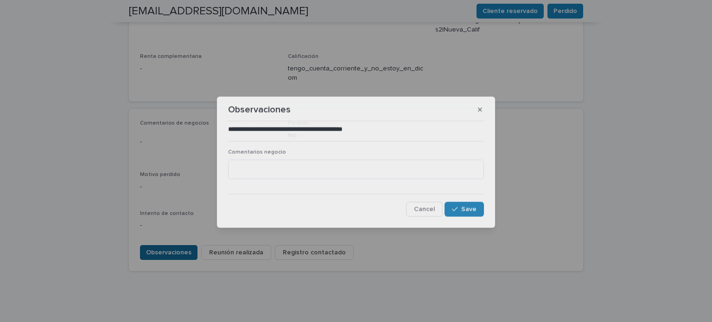
click at [178, 228] on div "**********" at bounding box center [356, 161] width 712 height 322
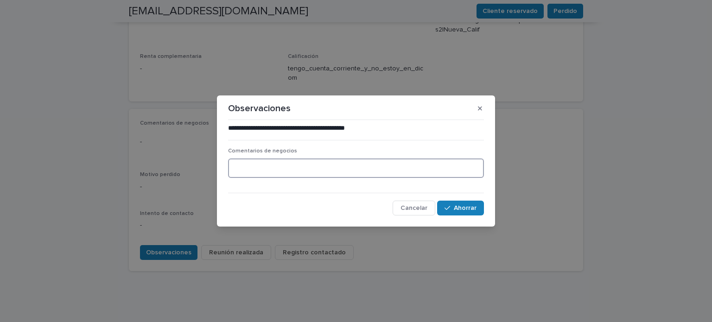
click at [272, 168] on textarea at bounding box center [356, 169] width 256 height 20
type textarea "**********"
click at [469, 212] on button "Ahorrar" at bounding box center [460, 208] width 47 height 15
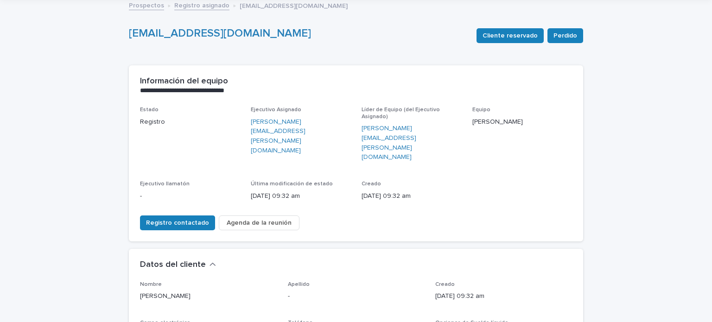
scroll to position [55, 0]
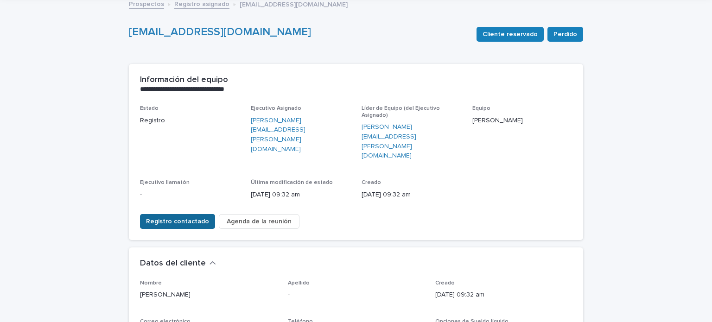
click at [191, 217] on span "Registro contactado" at bounding box center [177, 221] width 63 height 9
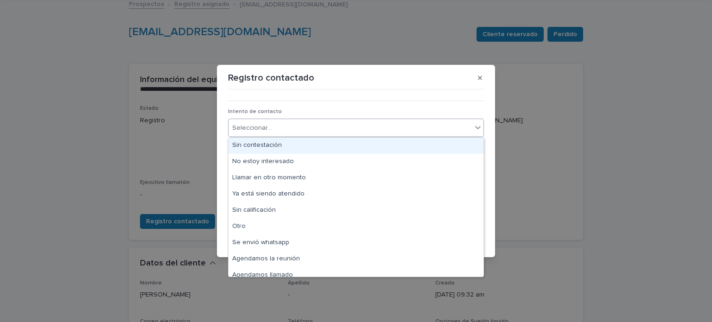
click at [311, 126] on div "Seleccionar..." at bounding box center [350, 128] width 243 height 15
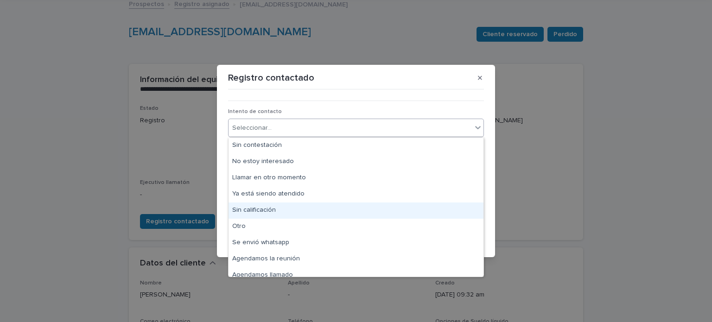
click at [285, 211] on div "Sin calificación" at bounding box center [356, 211] width 255 height 16
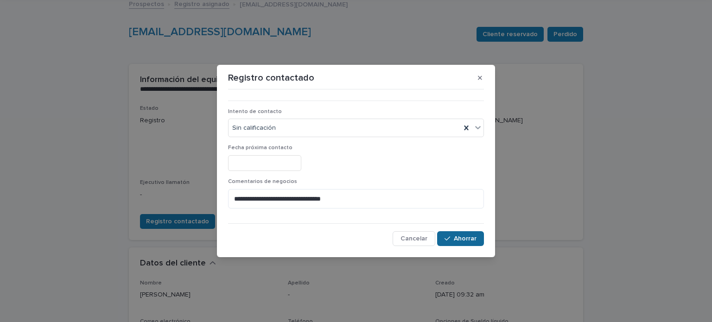
click at [462, 241] on font "Ahorrar" at bounding box center [465, 239] width 23 height 6
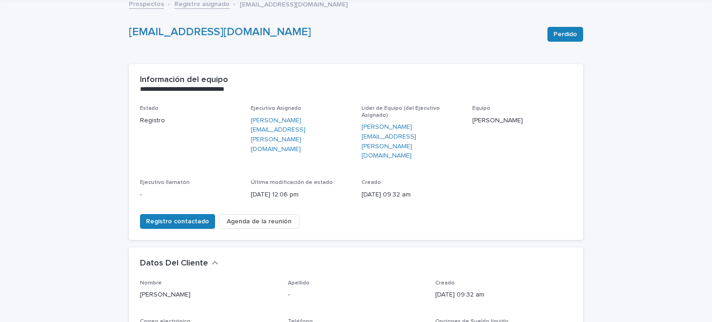
scroll to position [0, 0]
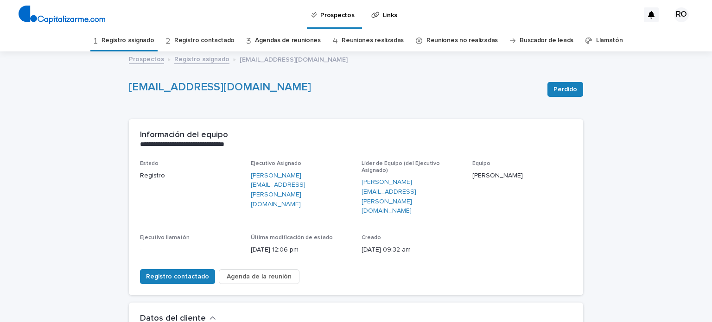
click at [141, 40] on font "Registro asignado" at bounding box center [128, 40] width 53 height 6
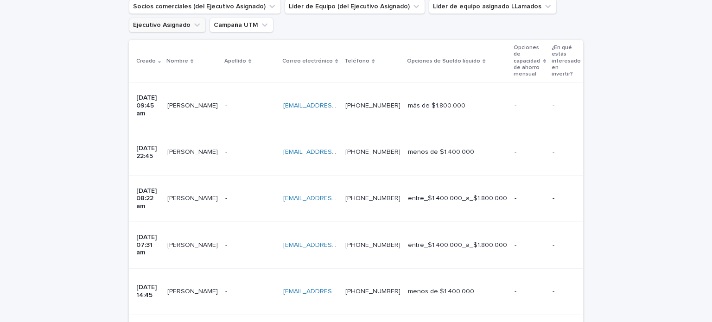
scroll to position [191, 0]
